Goal: Task Accomplishment & Management: Use online tool/utility

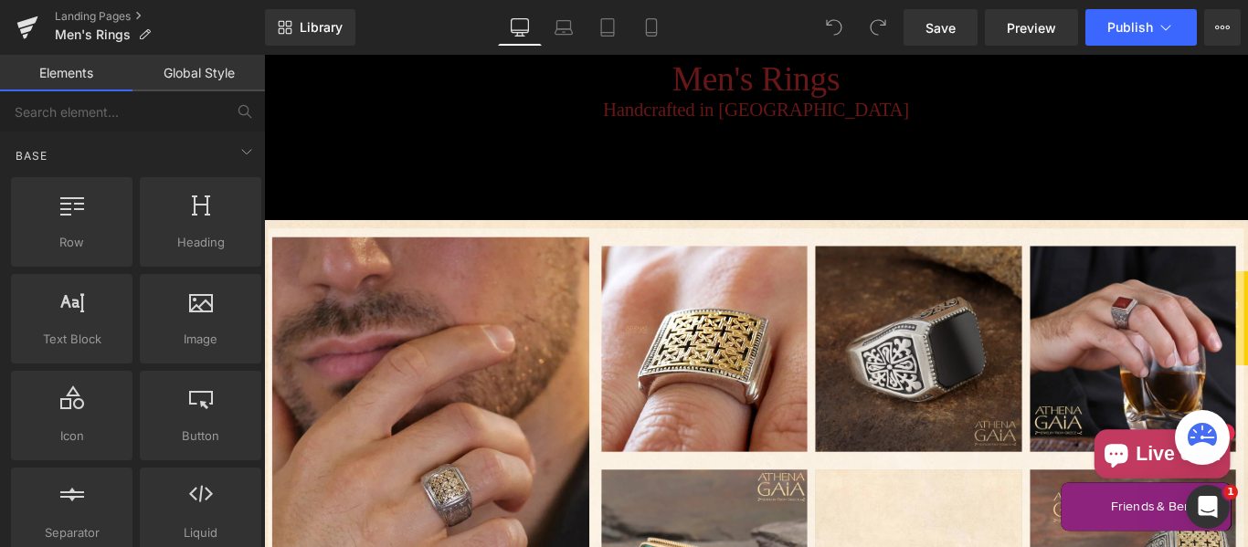
scroll to position [457, 0]
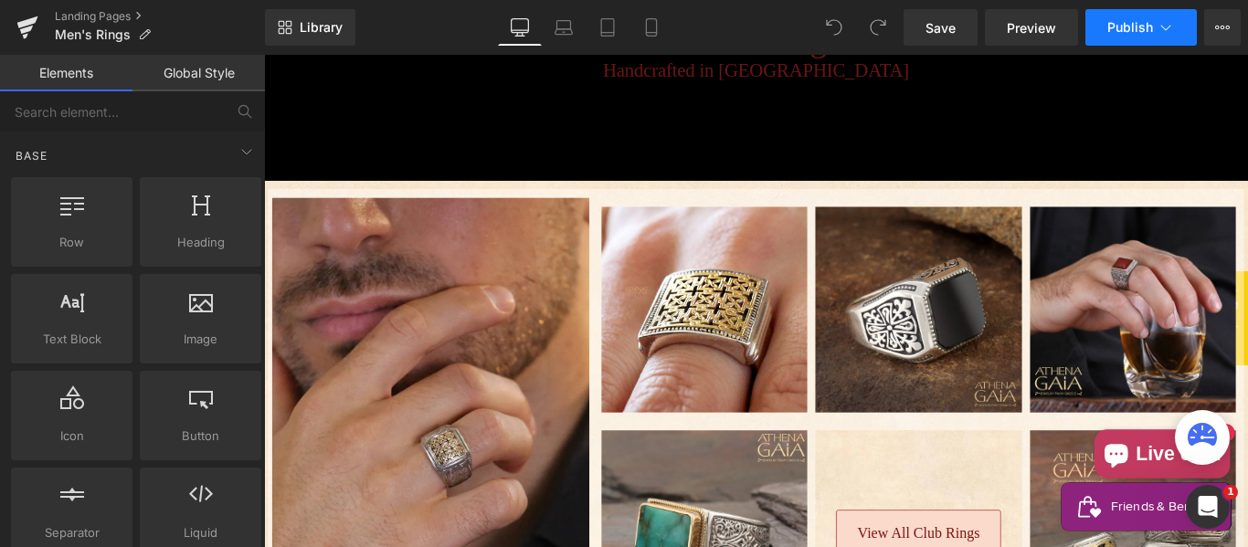
click at [1139, 29] on span "Publish" at bounding box center [1131, 27] width 46 height 15
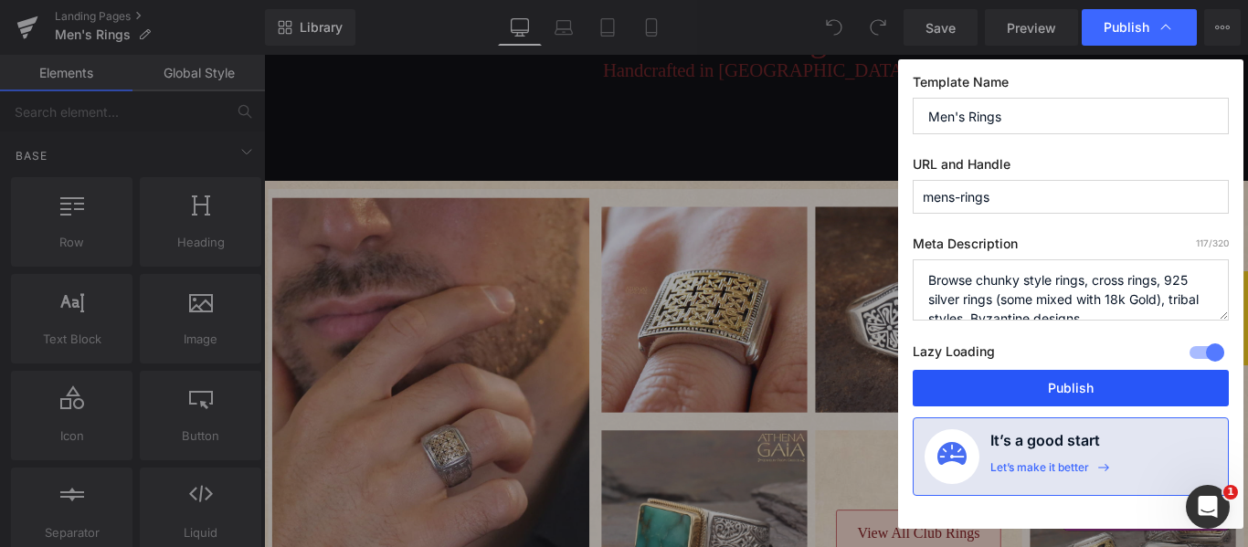
drag, startPoint x: 1084, startPoint y: 381, endPoint x: 935, endPoint y: 304, distance: 167.6
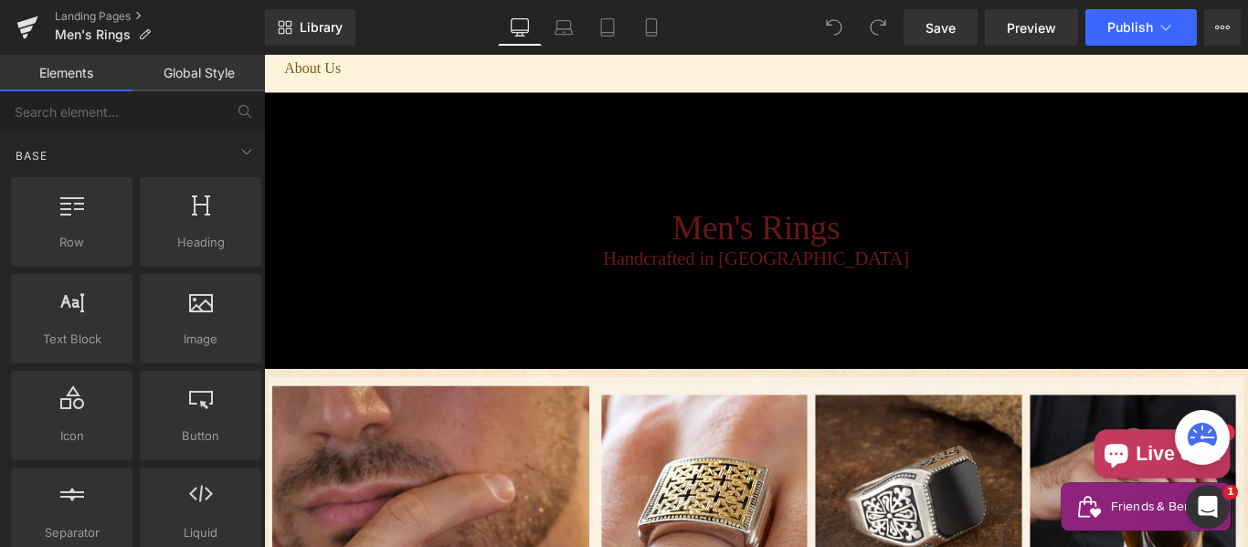
scroll to position [153, 0]
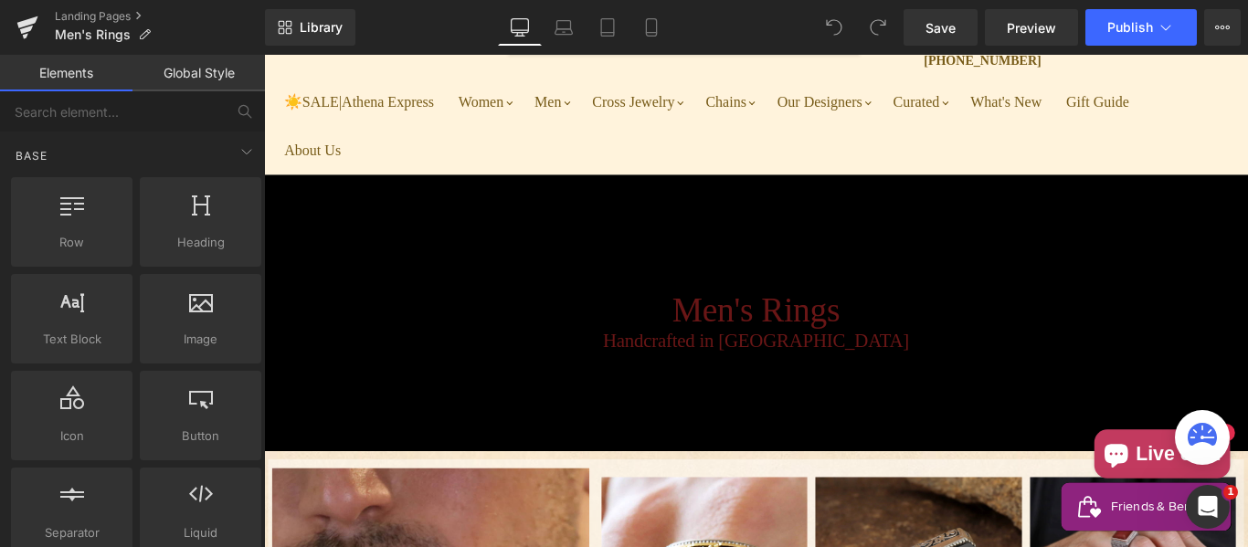
click at [128, 8] on div "Landing Pages Men's Rings" at bounding box center [132, 27] width 265 height 55
click at [128, 17] on link "Landing Pages" at bounding box center [160, 16] width 210 height 15
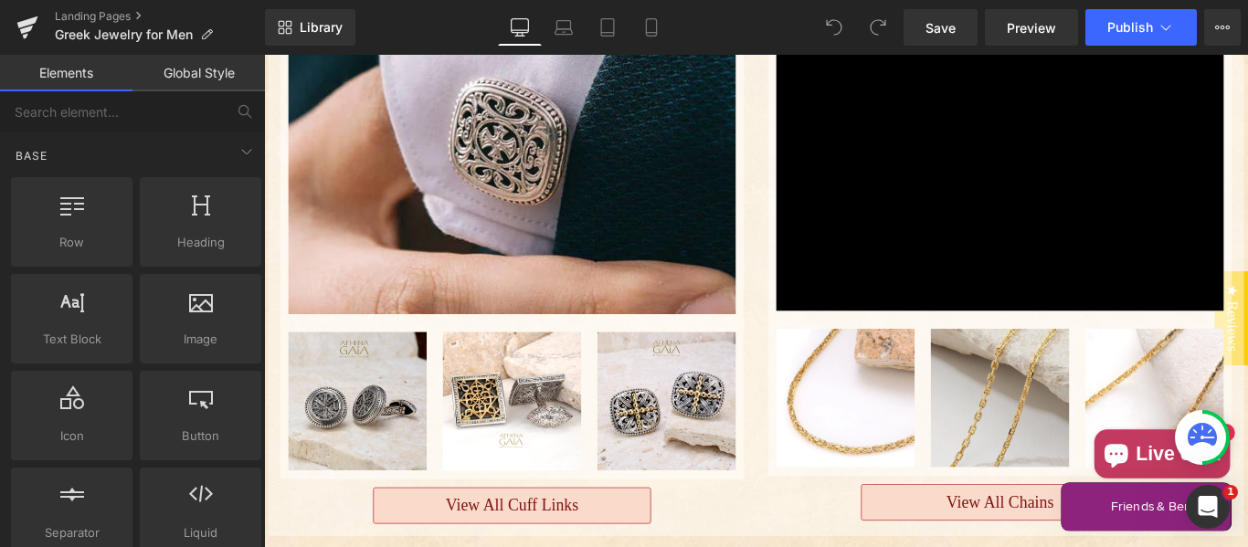
scroll to position [1828, 0]
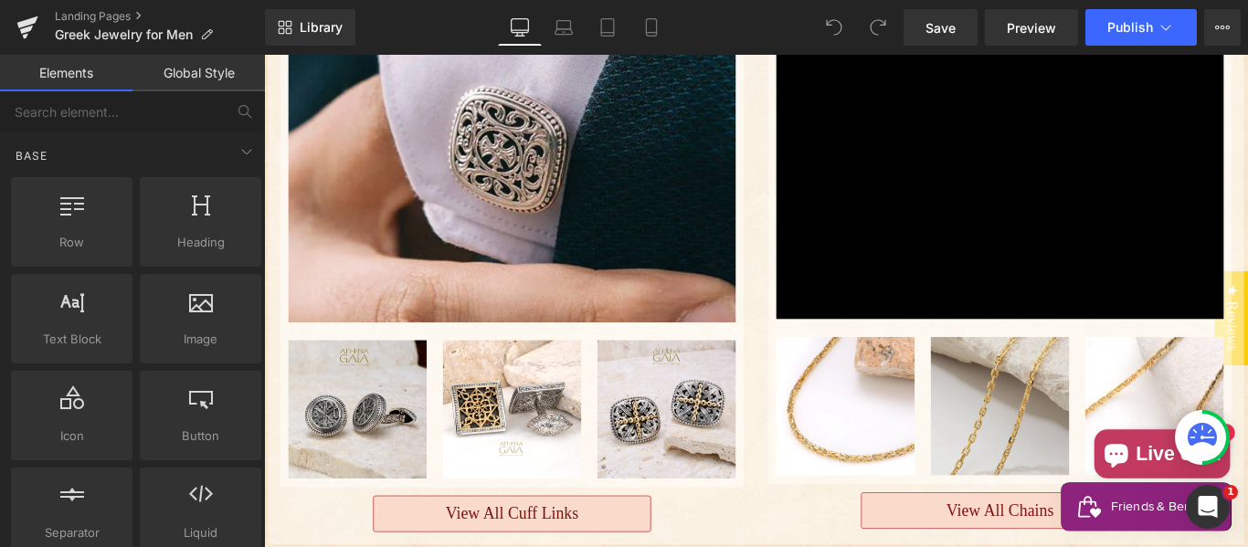
click at [1086, 384] on img "Main content" at bounding box center [1090, 449] width 155 height 155
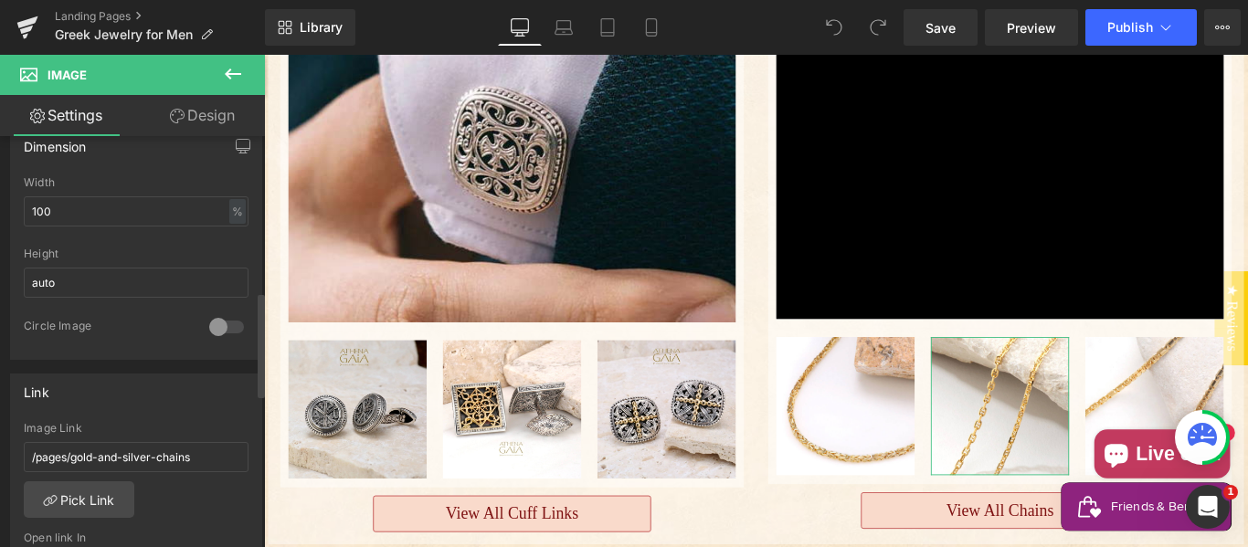
scroll to position [609, 0]
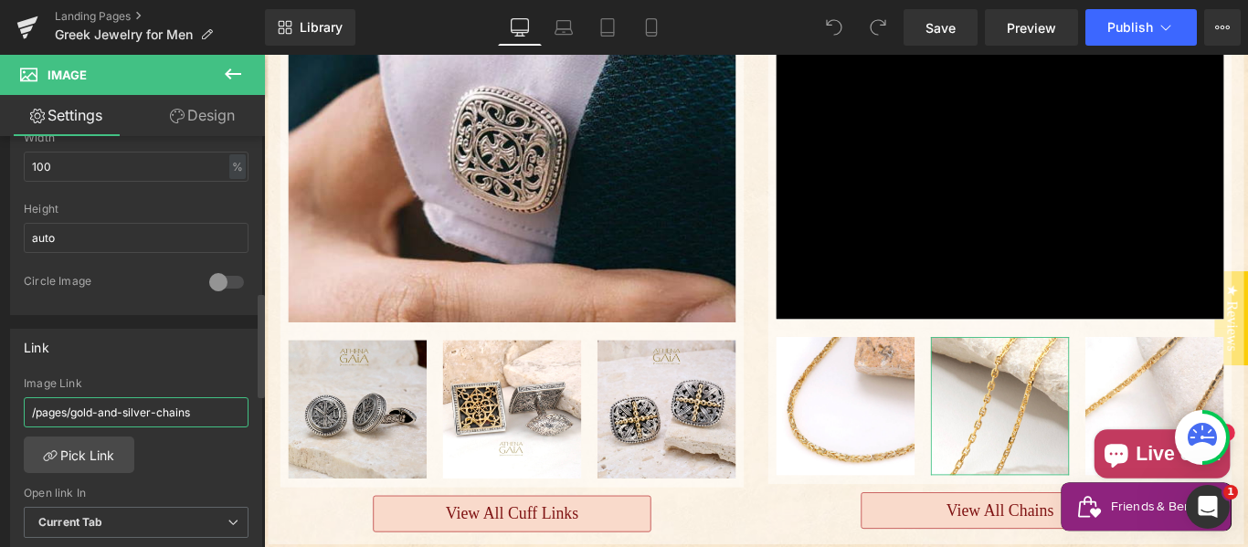
click at [160, 410] on input "/pages/gold-and-silver-chains" at bounding box center [136, 412] width 225 height 30
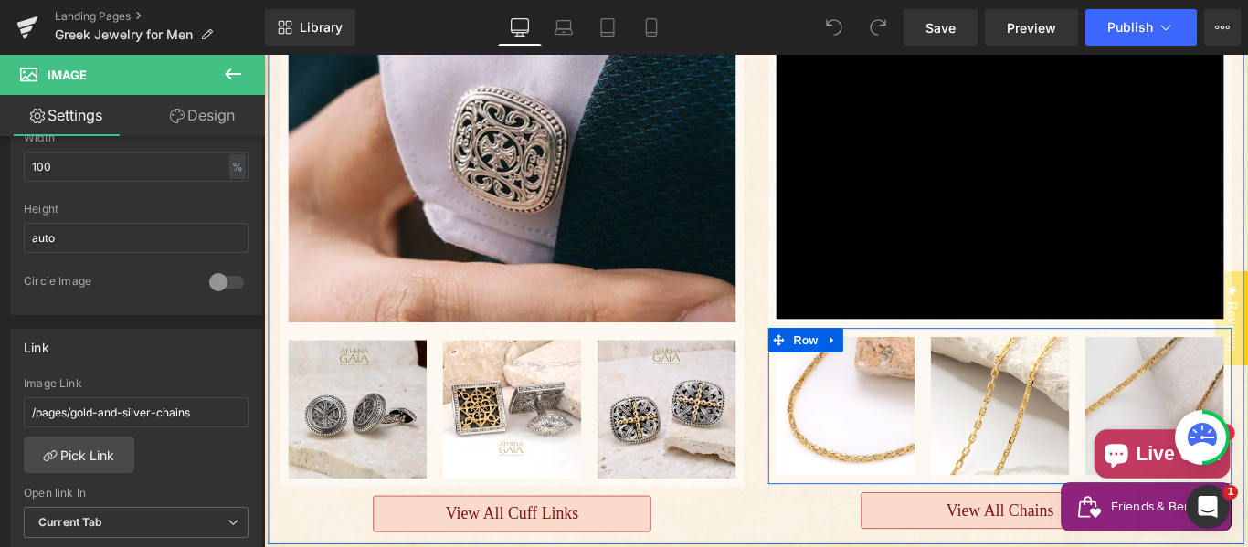
click at [1232, 401] on img "Main content" at bounding box center [1264, 449] width 155 height 155
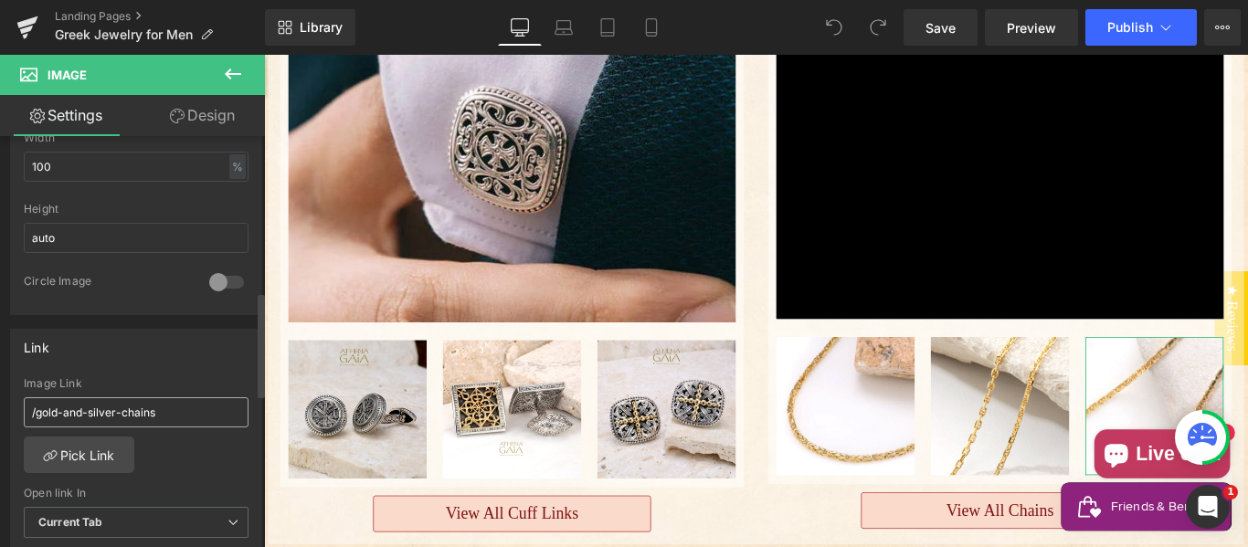
drag, startPoint x: 124, startPoint y: 414, endPoint x: 245, endPoint y: 418, distance: 120.7
click at [126, 414] on input "/gold-and-silver-chains" at bounding box center [136, 412] width 225 height 30
type input "/pages/gold-and-silver-chains"
click at [1124, 37] on button "Publish" at bounding box center [1141, 27] width 111 height 37
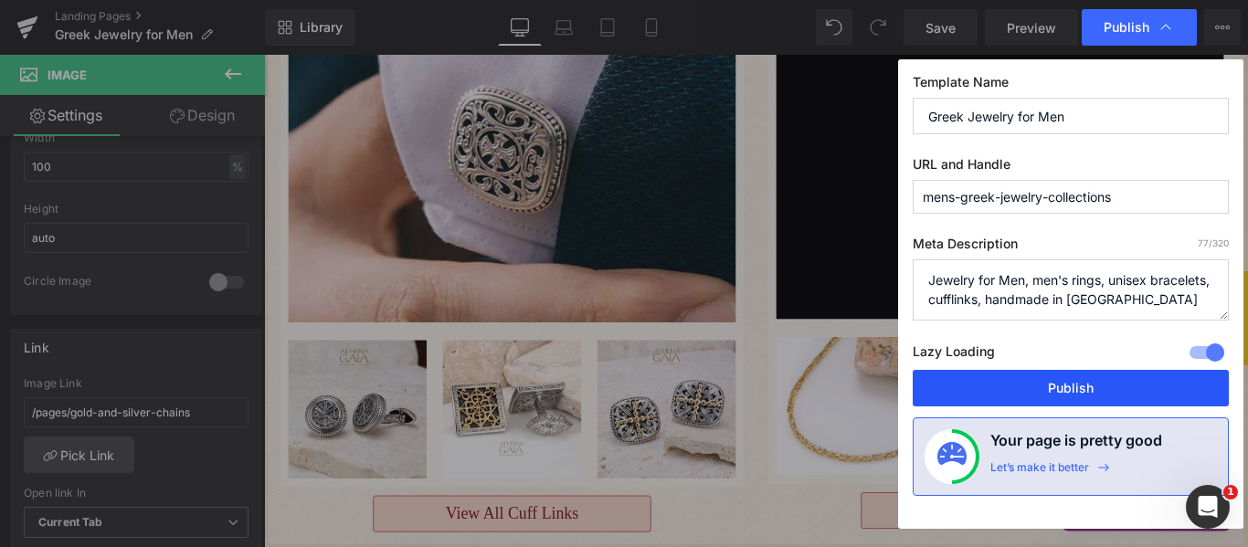
drag, startPoint x: 1045, startPoint y: 382, endPoint x: 450, endPoint y: 97, distance: 659.7
click at [1045, 382] on button "Publish" at bounding box center [1071, 388] width 316 height 37
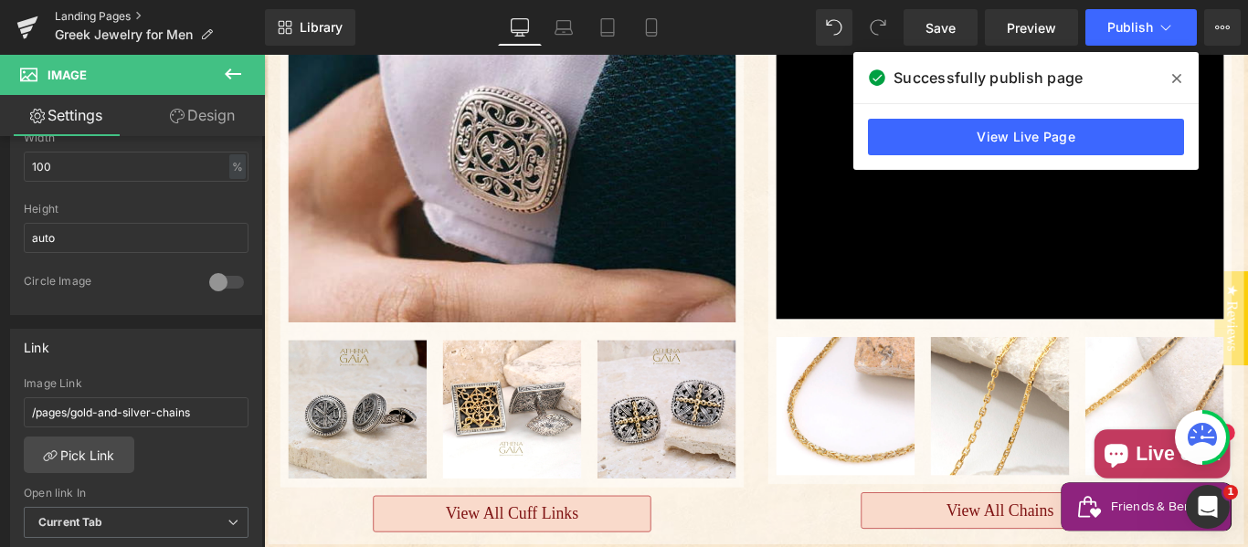
click at [122, 16] on link "Landing Pages" at bounding box center [160, 16] width 210 height 15
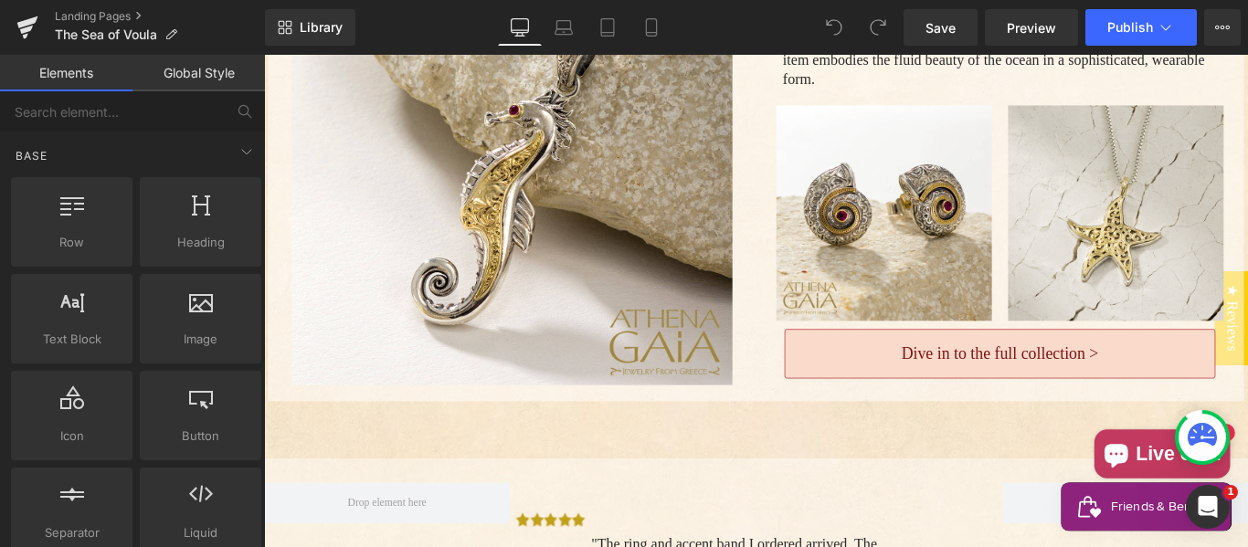
scroll to position [4319, 0]
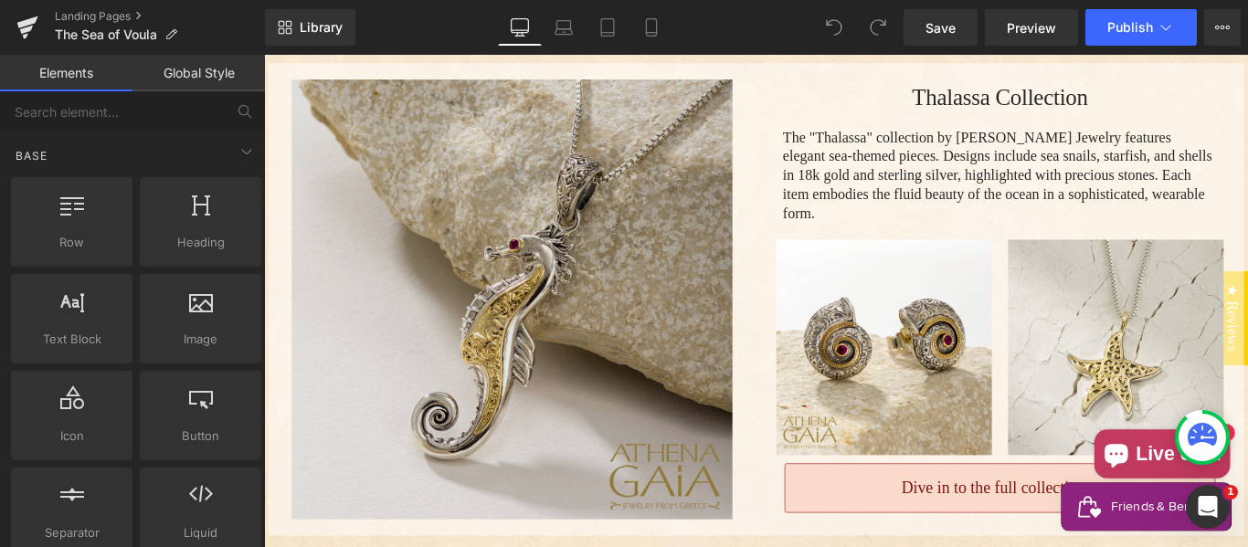
click at [685, 261] on img "Main content" at bounding box center [542, 330] width 495 height 495
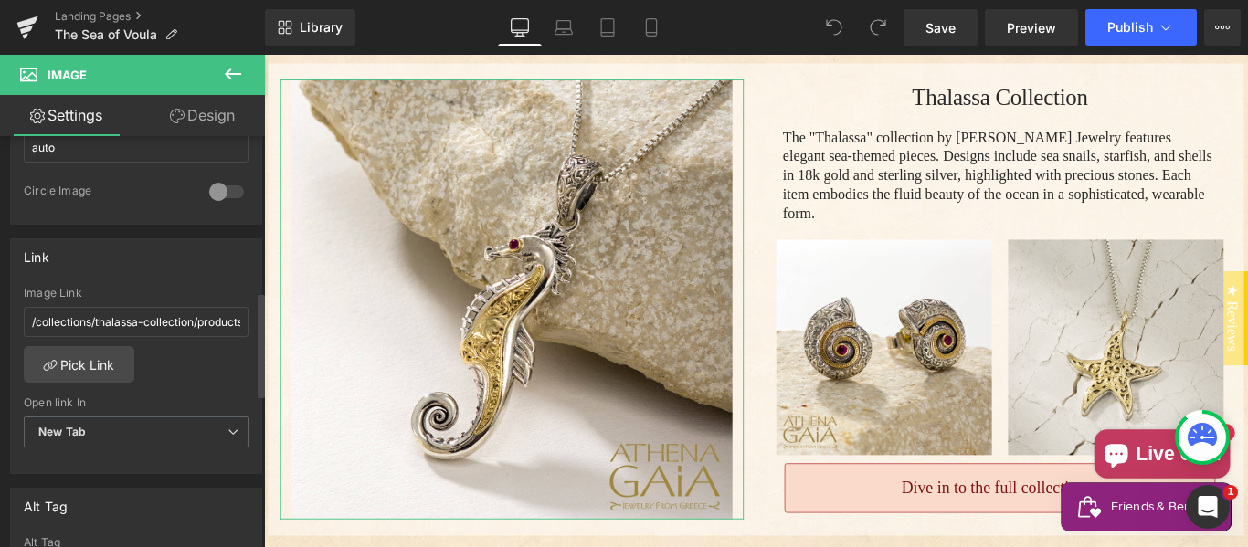
scroll to position [761, 0]
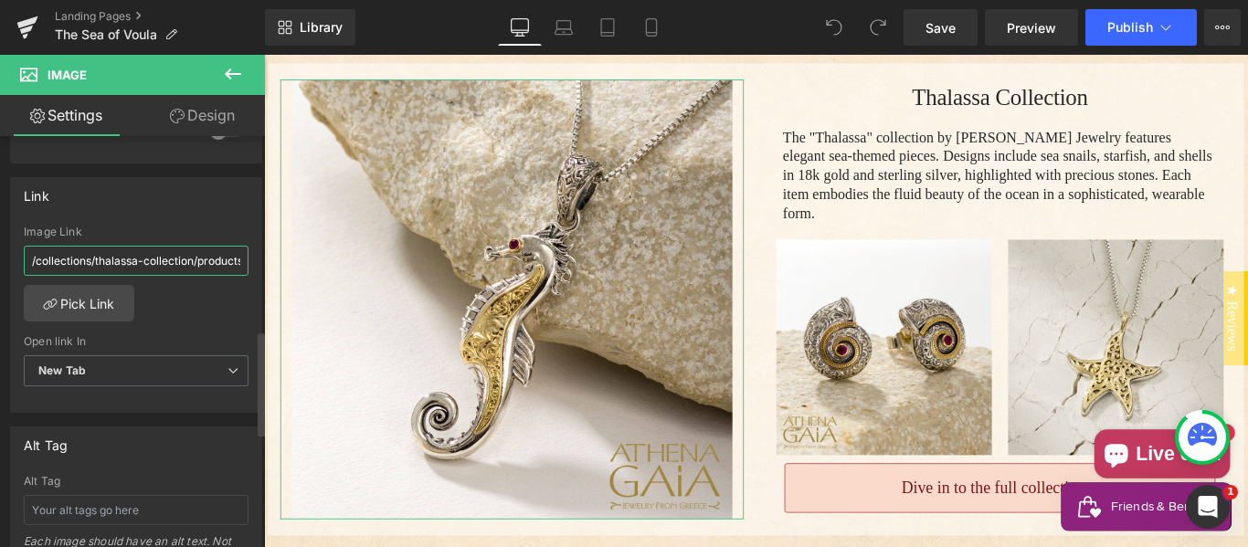
click at [139, 255] on input "/collections/thalassa-collection/products/gerochristo-sea-horse-pendant" at bounding box center [136, 261] width 225 height 30
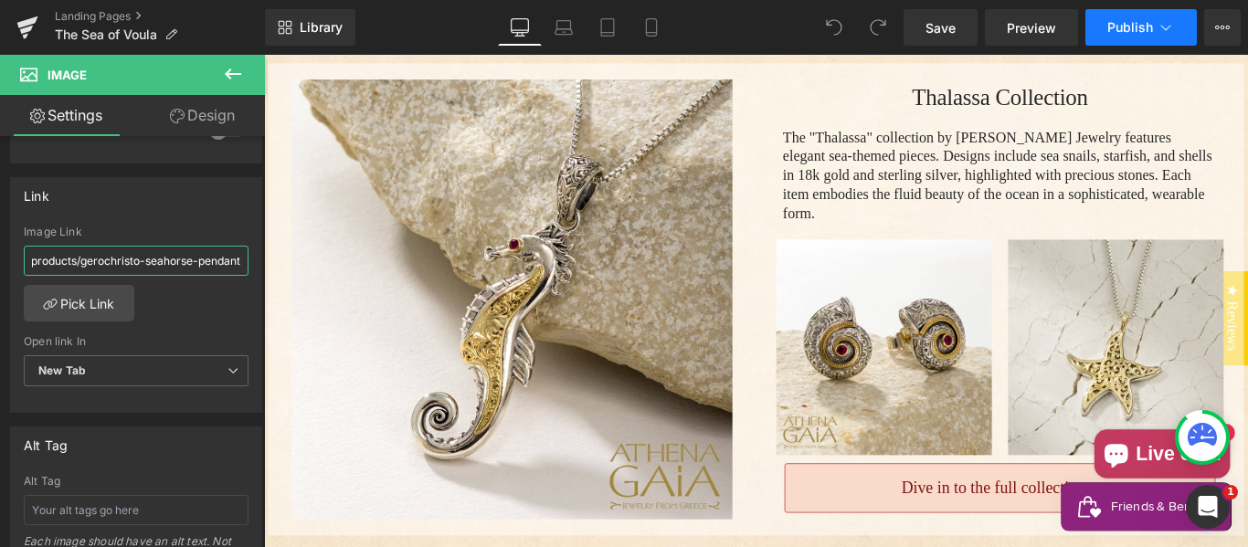
type input "/products/gerochristo-seahorse-pendant"
click at [1155, 33] on button "Publish" at bounding box center [1141, 27] width 111 height 37
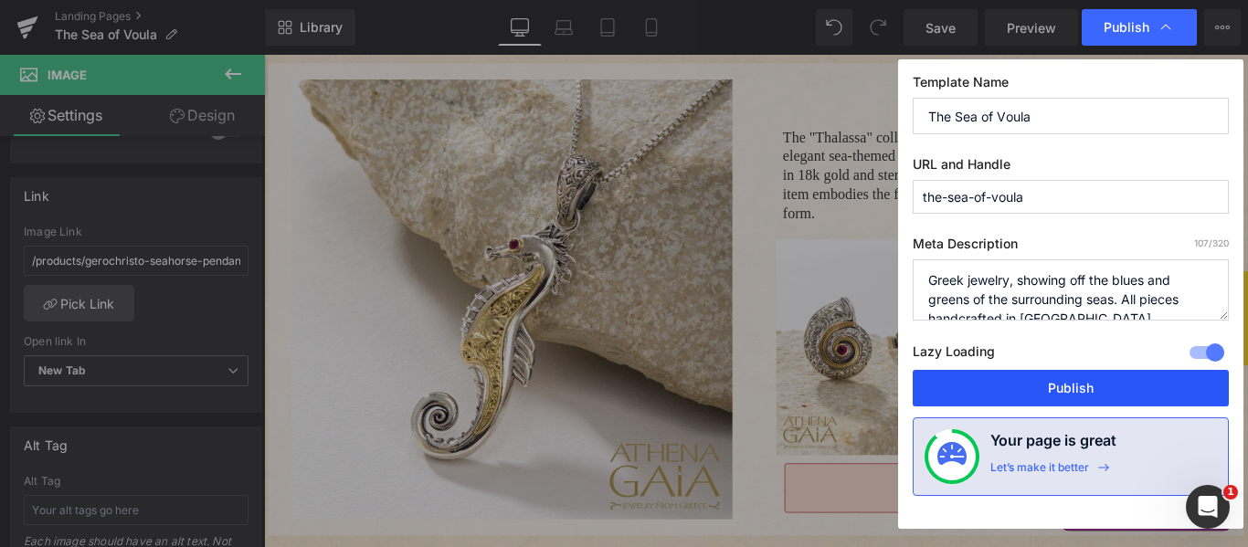
drag, startPoint x: 1054, startPoint y: 382, endPoint x: 891, endPoint y: 366, distance: 163.4
click at [1054, 382] on button "Publish" at bounding box center [1071, 388] width 316 height 37
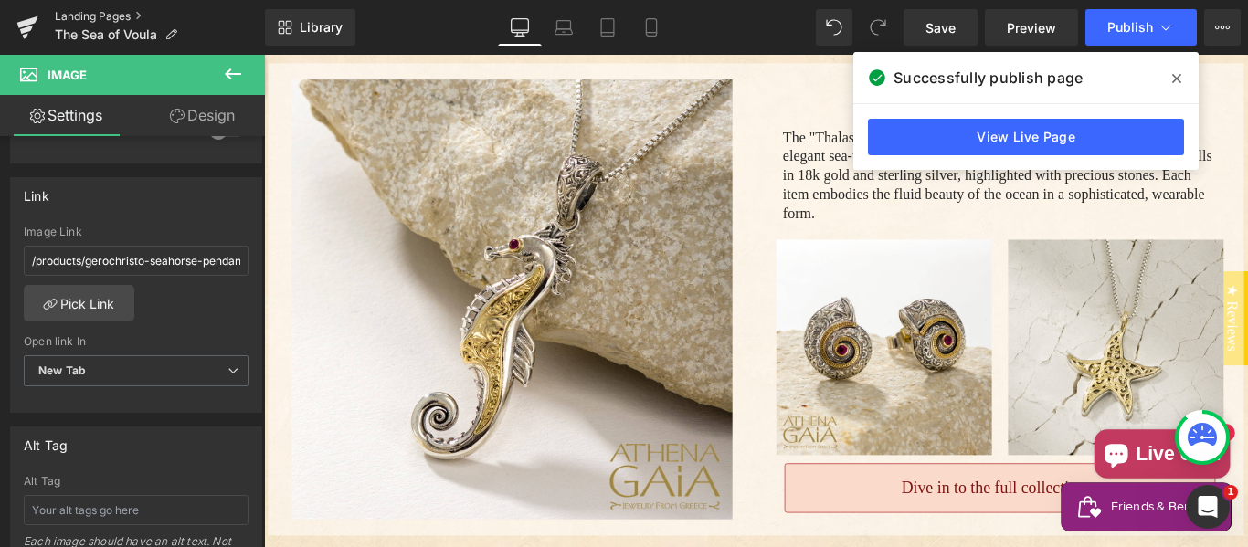
drag, startPoint x: 134, startPoint y: 11, endPoint x: 169, endPoint y: 17, distance: 35.3
click at [134, 11] on link "Landing Pages" at bounding box center [160, 16] width 210 height 15
